Goal: Task Accomplishment & Management: Use online tool/utility

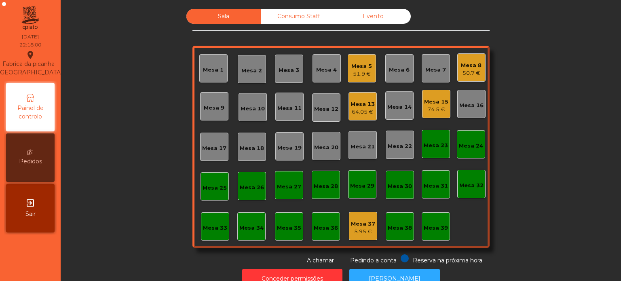
click at [203, 144] on div "Mesa 17" at bounding box center [214, 148] width 24 height 8
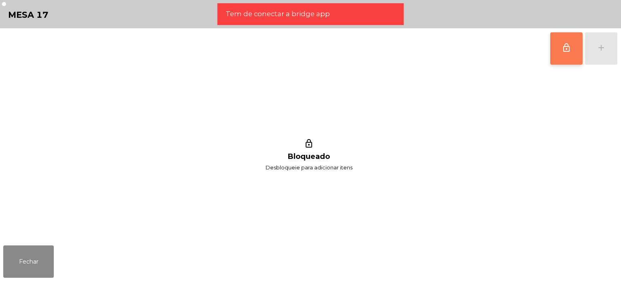
click at [556, 57] on button "lock_outline" at bounding box center [566, 48] width 32 height 32
click at [601, 48] on div "lock_outline add" at bounding box center [583, 48] width 68 height 40
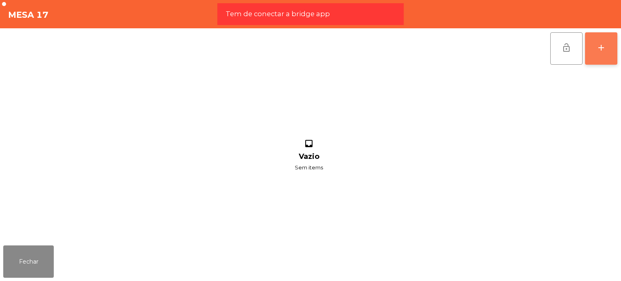
click at [601, 51] on div "add" at bounding box center [601, 48] width 10 height 10
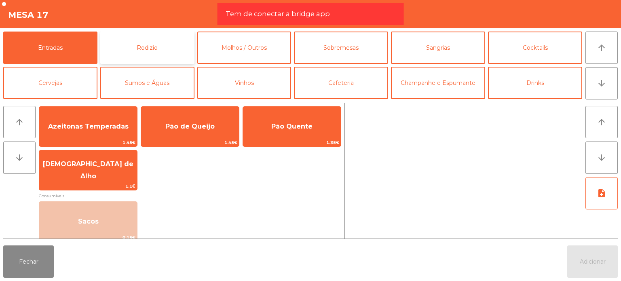
click at [107, 50] on button "Rodizio" at bounding box center [147, 48] width 94 height 32
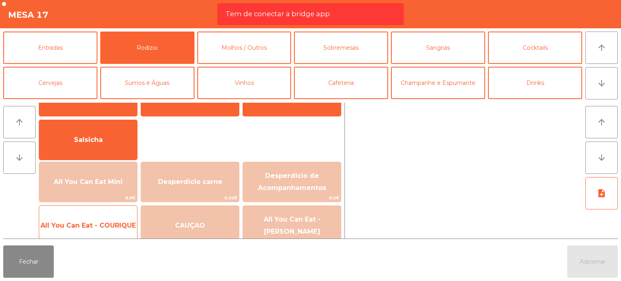
scroll to position [41, 0]
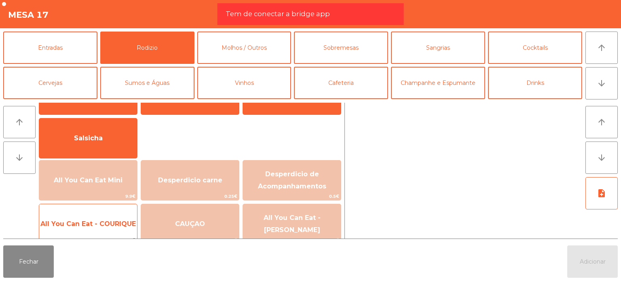
click at [103, 216] on span "All You Can Eat - COURIQUE" at bounding box center [88, 224] width 98 height 22
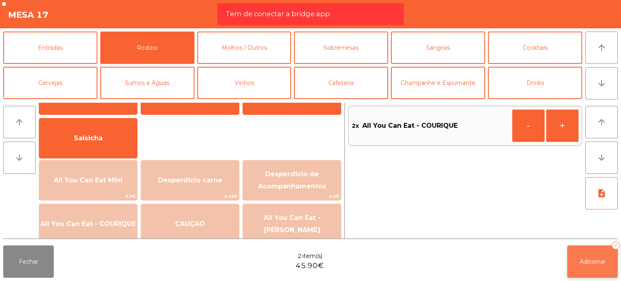
click at [591, 253] on button "Adicionar 2" at bounding box center [592, 261] width 51 height 32
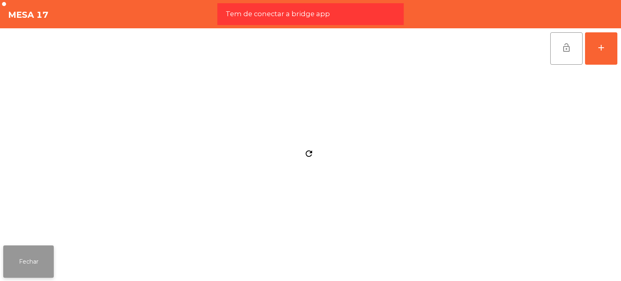
click at [45, 256] on button "Fechar" at bounding box center [28, 261] width 51 height 32
